Goal: Register for event/course

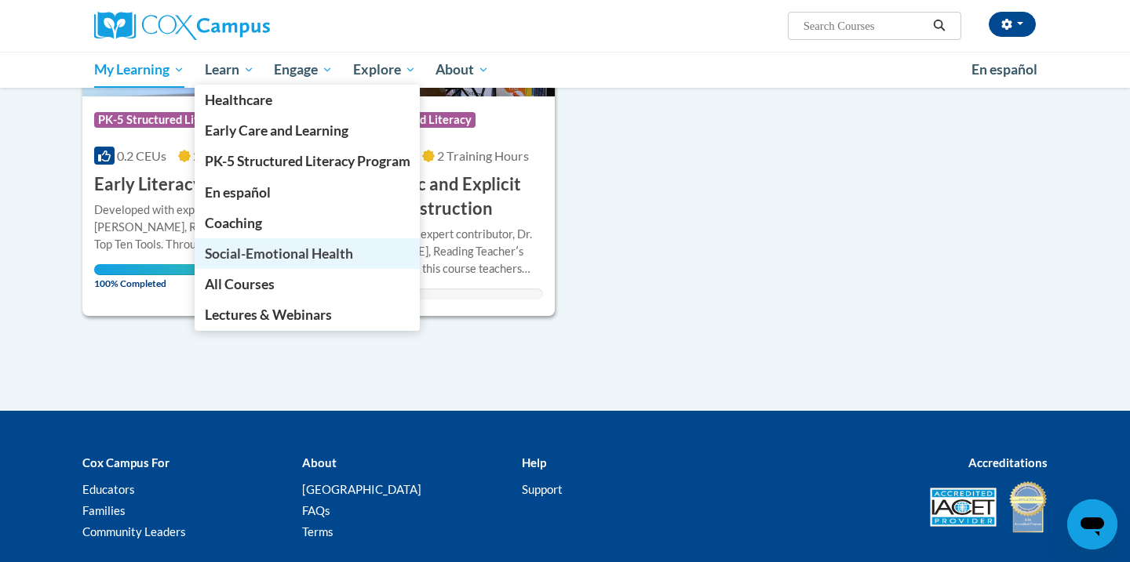
scroll to position [347, 0]
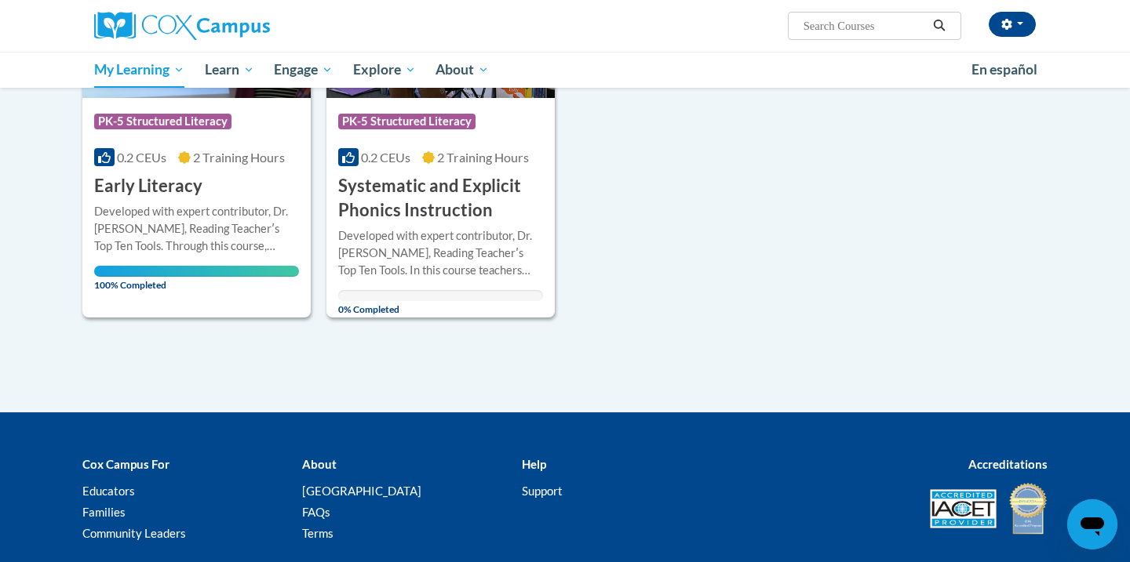
click at [523, 212] on h3 "Systematic and Explicit Phonics Instruction" at bounding box center [440, 198] width 205 height 49
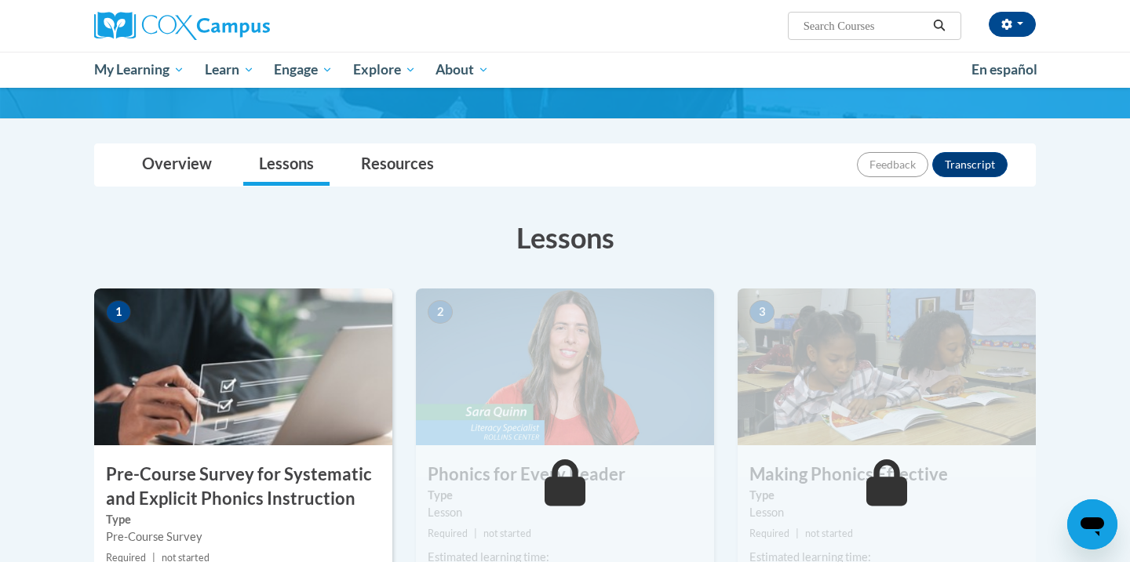
scroll to position [295, 0]
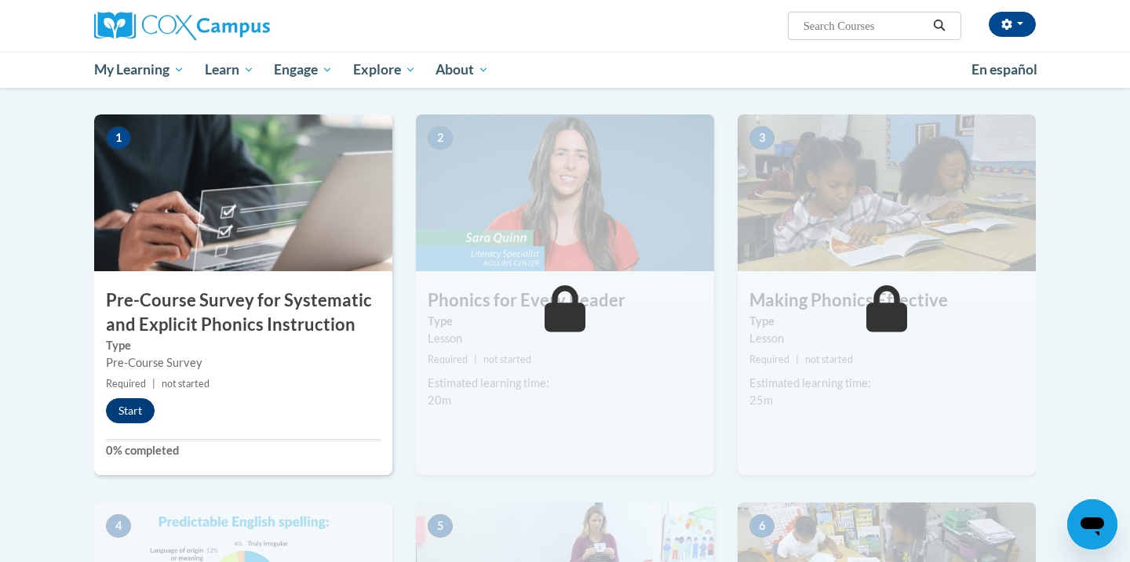
click at [131, 417] on button "Start" at bounding box center [130, 410] width 49 height 25
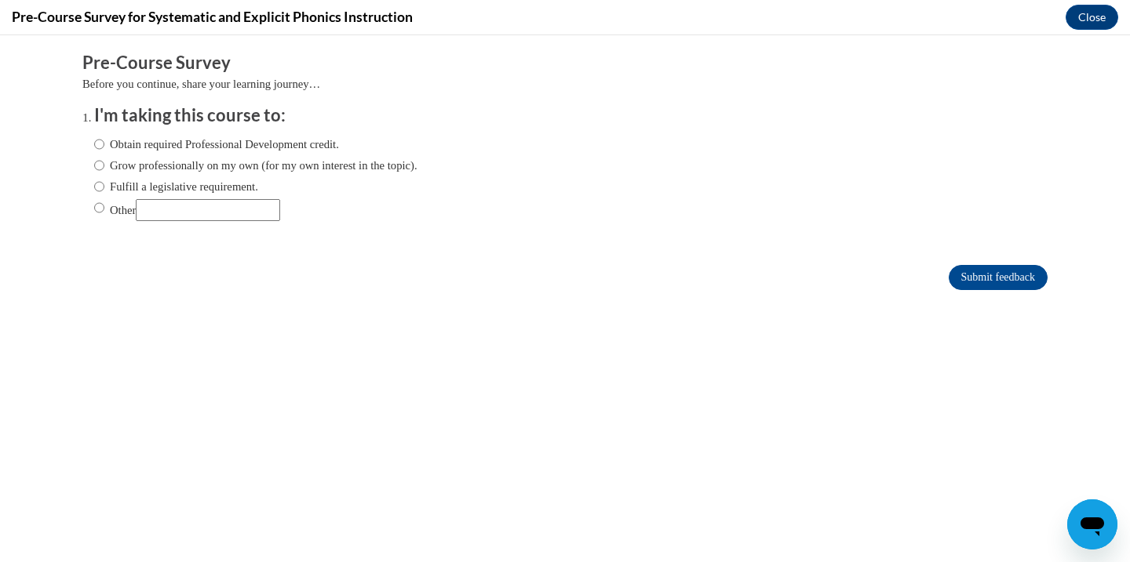
scroll to position [0, 0]
click at [222, 138] on label "Obtain required Professional Development credit." at bounding box center [216, 144] width 245 height 17
click at [104, 138] on input "Obtain required Professional Development credit." at bounding box center [99, 144] width 10 height 17
radio input "true"
click at [229, 166] on label "Grow professionally on my own (for my own interest in the topic)." at bounding box center [255, 165] width 323 height 17
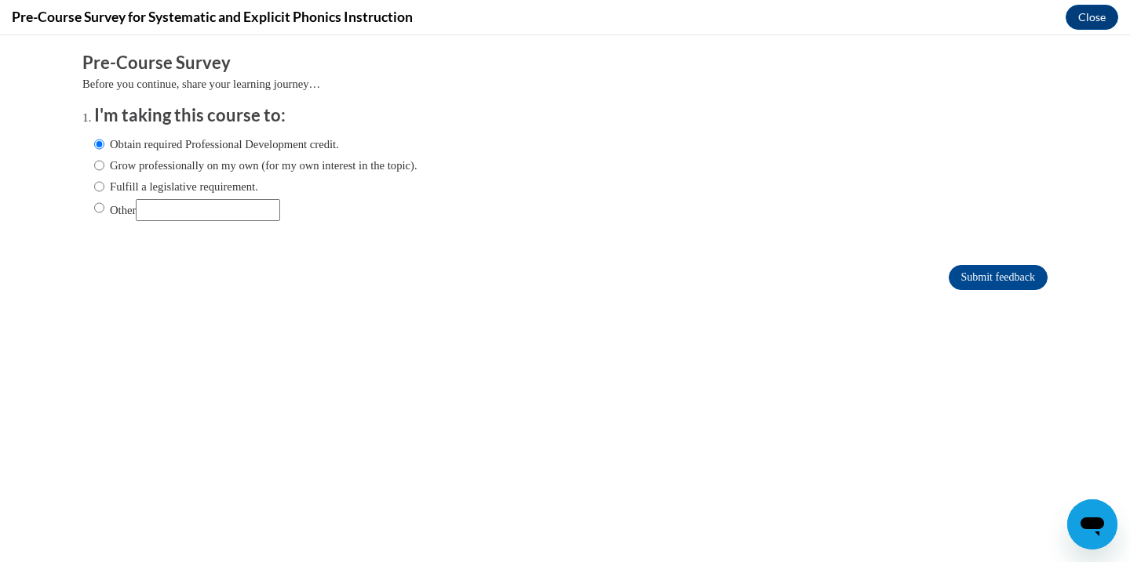
click at [104, 166] on input "Grow professionally on my own (for my own interest in the topic)." at bounding box center [99, 165] width 10 height 17
radio input "true"
click at [228, 189] on label "Fulfill a legislative requirement." at bounding box center [176, 186] width 164 height 17
click at [104, 189] on input "Fulfill a legislative requirement." at bounding box center [99, 186] width 10 height 17
radio input "true"
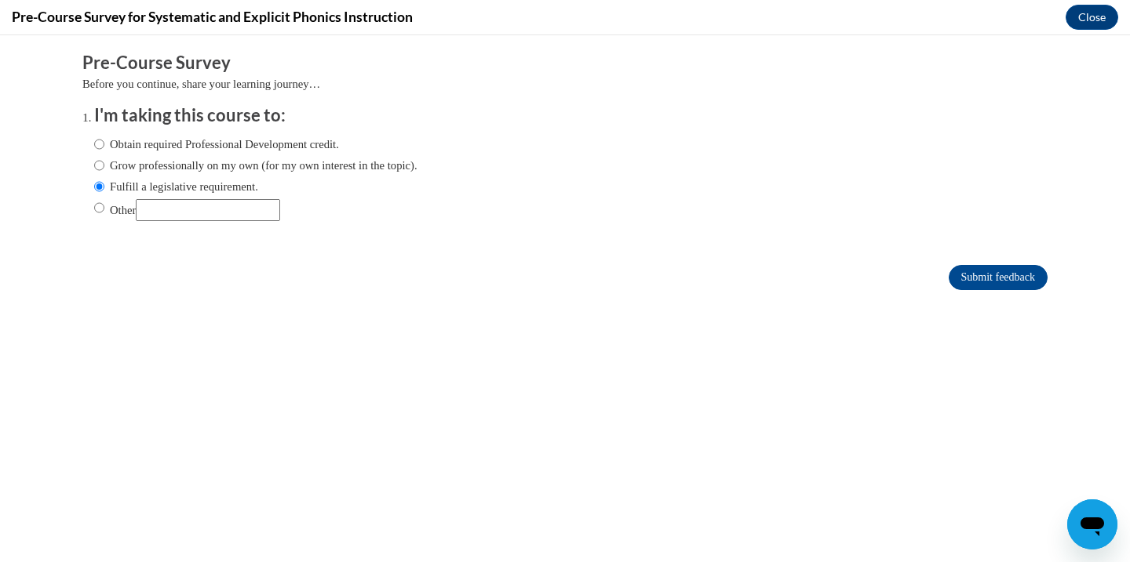
click at [228, 208] on input "Other" at bounding box center [208, 210] width 144 height 22
click at [123, 202] on label "Other" at bounding box center [187, 210] width 186 height 22
click at [104, 202] on input "Other" at bounding box center [99, 207] width 10 height 17
radio input "true"
click at [179, 202] on input "Other" at bounding box center [208, 210] width 144 height 22
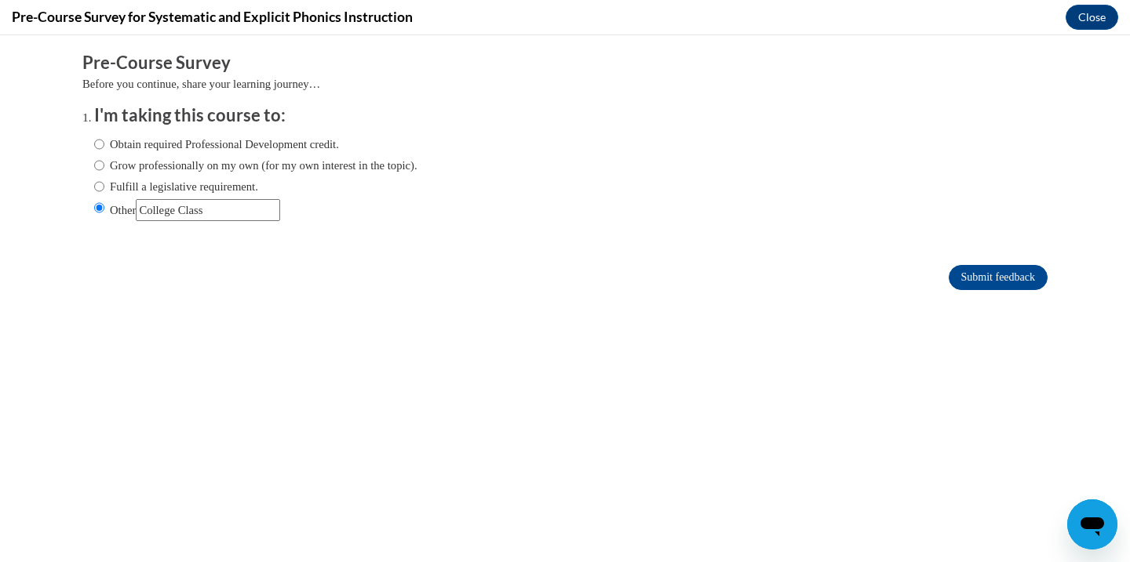
type input "College Class"
click at [994, 275] on input "Submit feedback" at bounding box center [997, 277] width 99 height 25
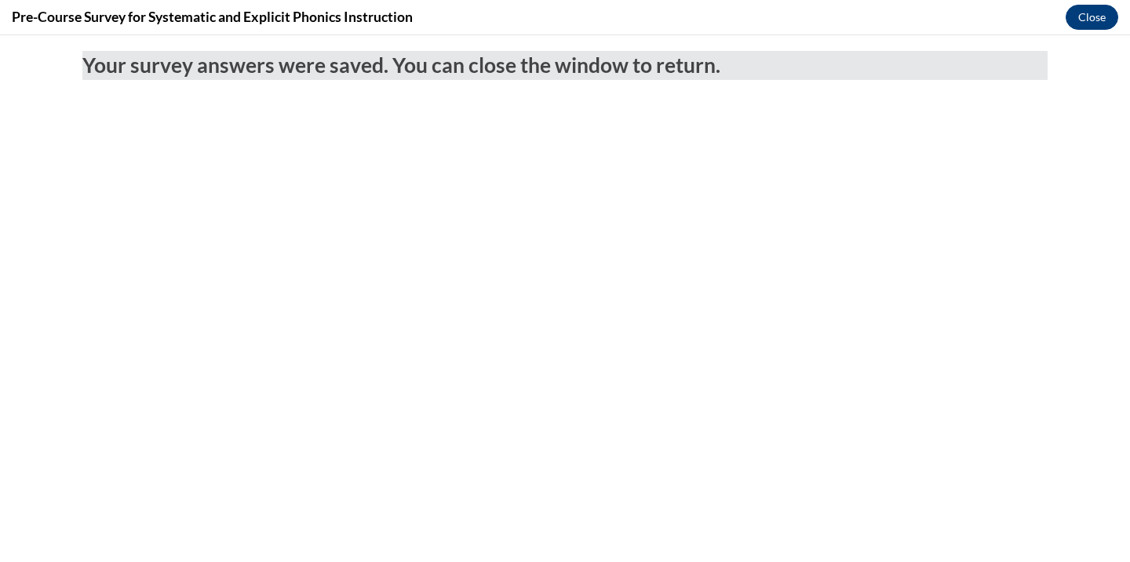
click at [1081, 17] on button "Close" at bounding box center [1091, 17] width 53 height 25
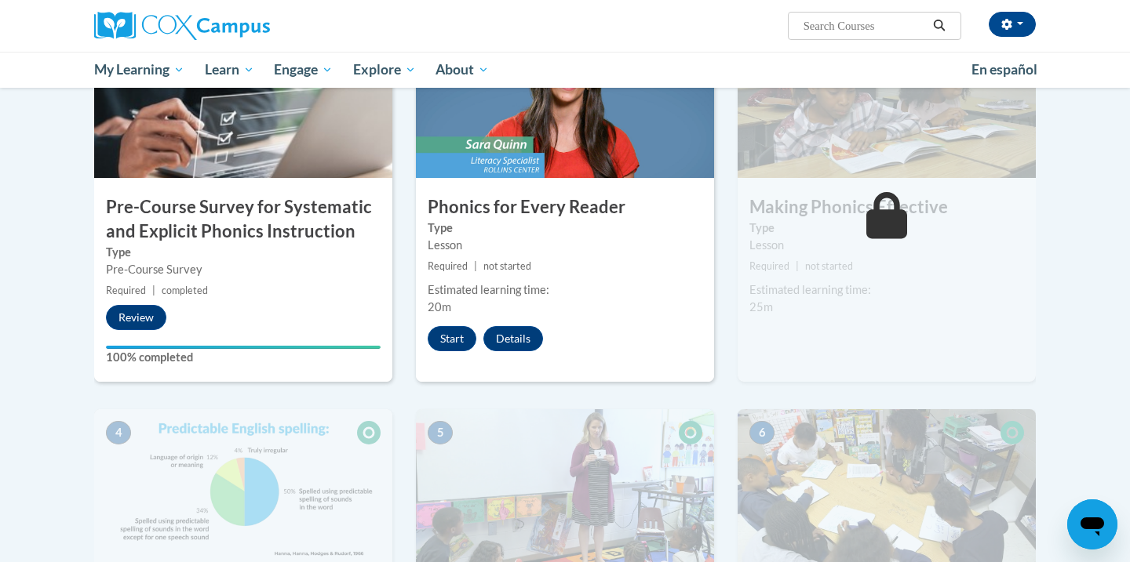
scroll to position [398, 0]
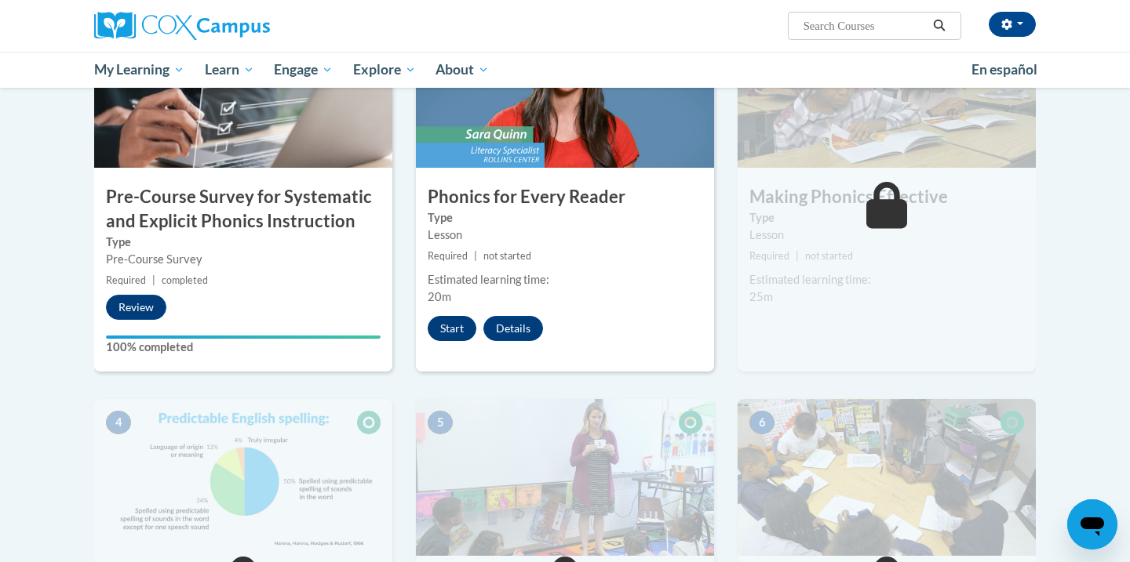
click at [437, 330] on button "Start" at bounding box center [452, 328] width 49 height 25
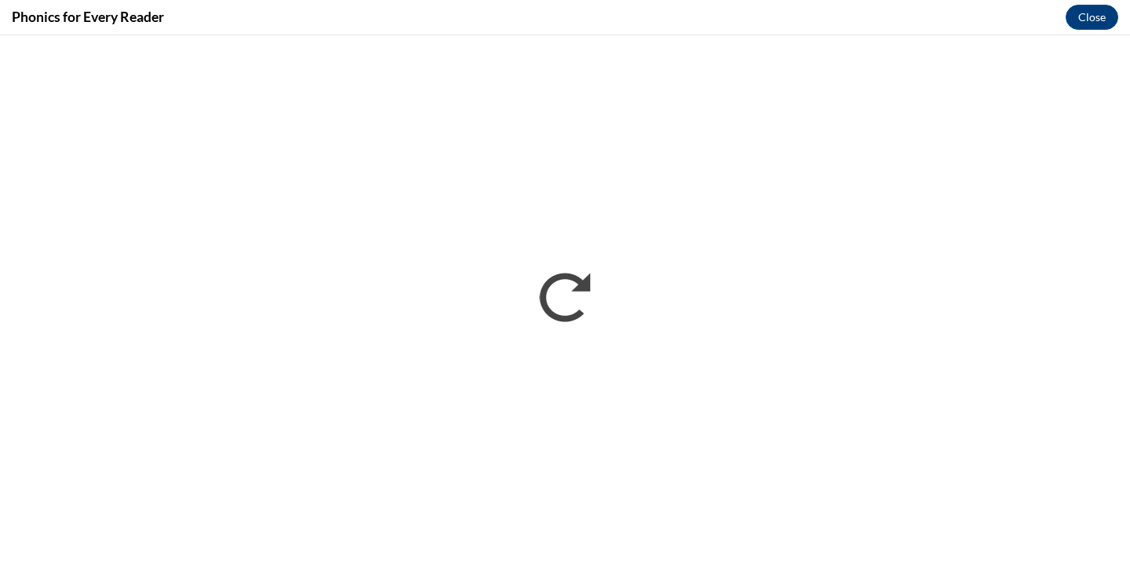
scroll to position [0, 0]
